Goal: Task Accomplishment & Management: Use online tool/utility

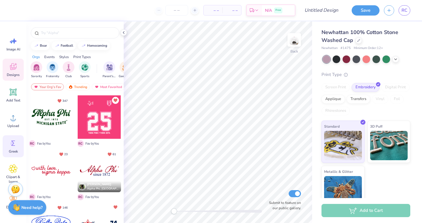
scroll to position [32, 0]
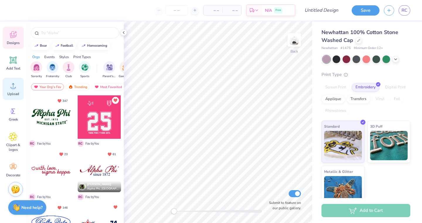
click at [16, 89] on icon at bounding box center [13, 85] width 9 height 9
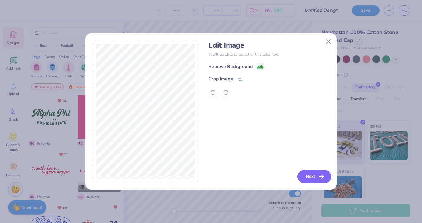
click at [317, 175] on button "Next" at bounding box center [315, 176] width 34 height 13
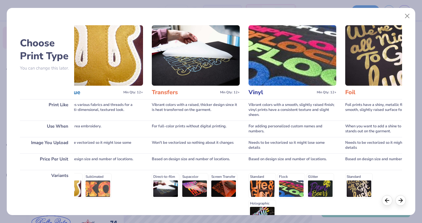
scroll to position [69, 0]
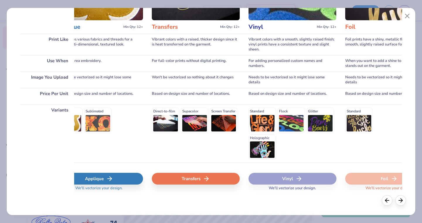
click at [192, 178] on div "Transfers" at bounding box center [196, 179] width 88 height 12
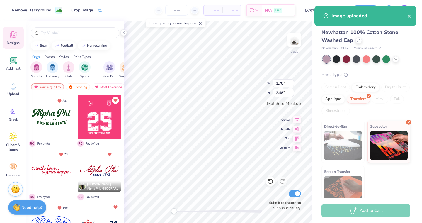
type input "1.06"
type input "1.54"
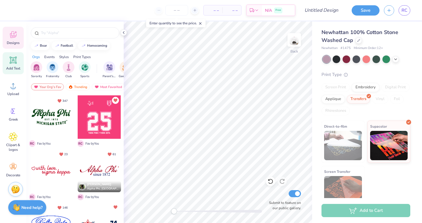
click at [14, 68] on span "Add Text" at bounding box center [13, 68] width 14 height 5
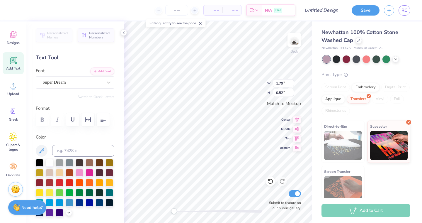
scroll to position [0, 0]
type textarea "T"
type textarea "O"
type textarea "P.I.N.K."
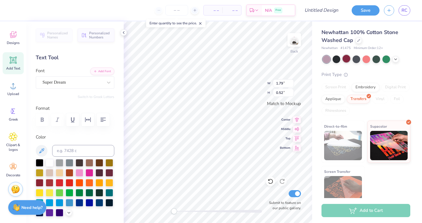
click at [345, 60] on div at bounding box center [347, 59] width 8 height 8
click at [88, 173] on div at bounding box center [90, 172] width 8 height 8
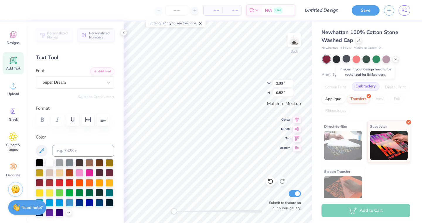
click at [368, 89] on div "Embroidery" at bounding box center [366, 86] width 28 height 9
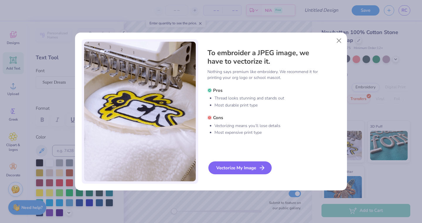
click at [242, 167] on div "Vectorize My Image" at bounding box center [239, 167] width 63 height 13
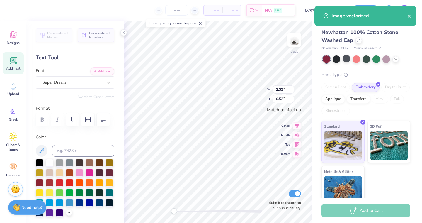
type input "0.92"
type input "1.33"
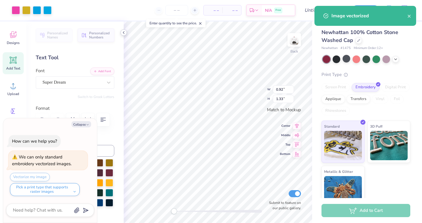
click at [123, 32] on icon at bounding box center [123, 32] width 5 height 5
type textarea "x"
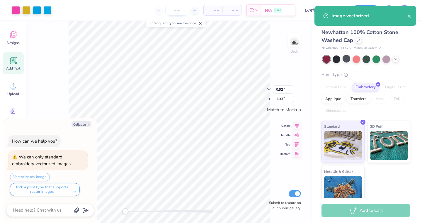
click at [175, 6] on input "number" at bounding box center [176, 10] width 23 height 11
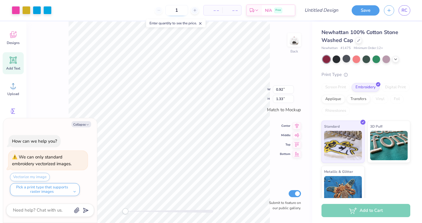
type input "12"
type textarea "x"
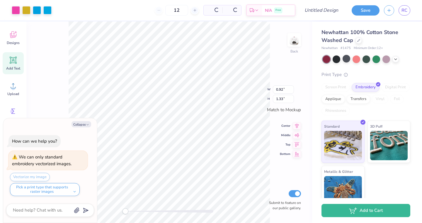
type input "12"
type textarea "x"
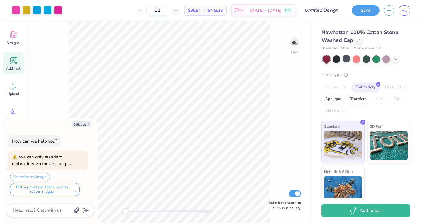
click at [169, 12] on input "12" at bounding box center [157, 10] width 23 height 11
type input "1"
type textarea "x"
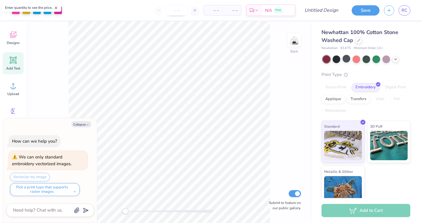
type input "2"
type textarea "x"
type input "24"
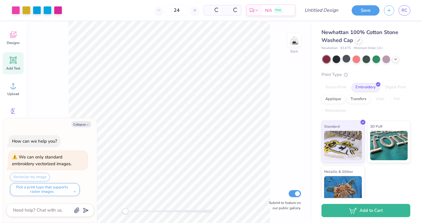
type textarea "x"
type input "24"
click at [406, 12] on span "RC" at bounding box center [405, 10] width 6 height 7
type textarea "x"
